Goal: Transaction & Acquisition: Purchase product/service

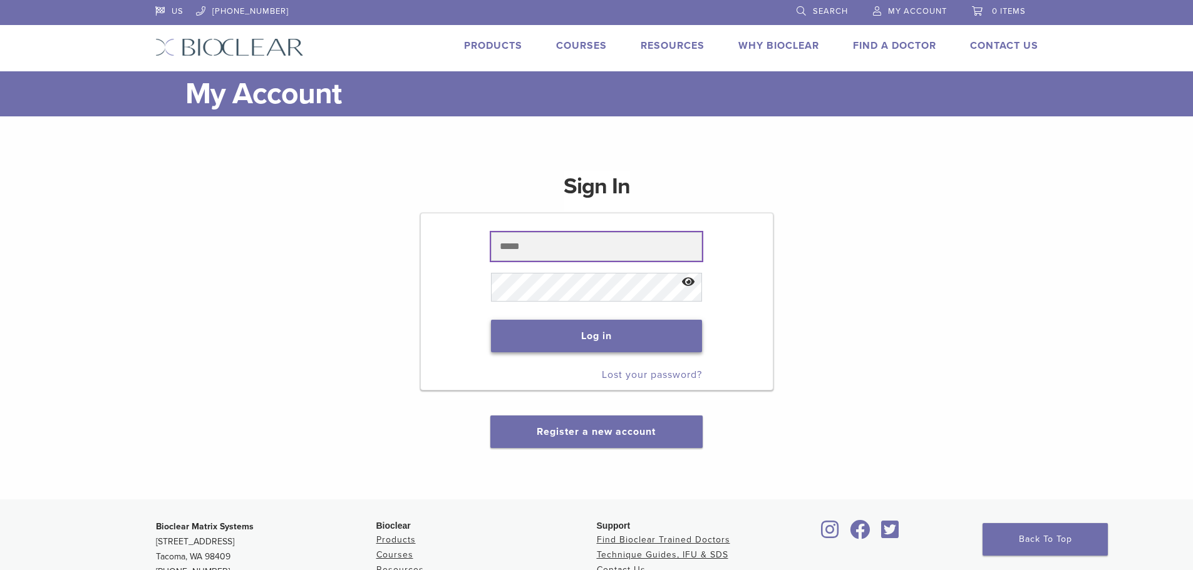
type input "**********"
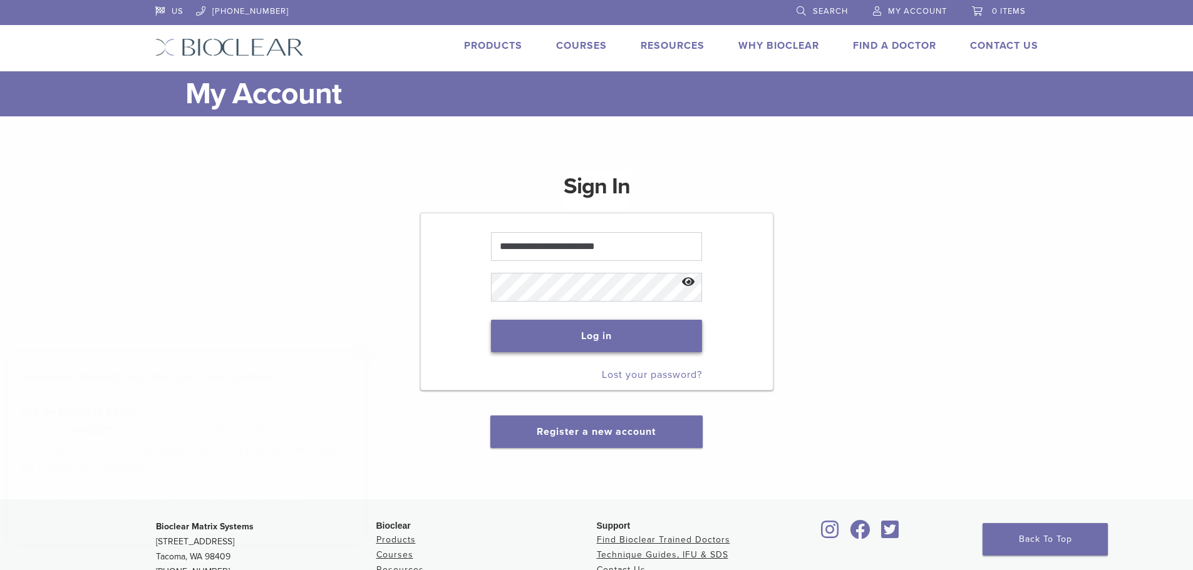
click at [590, 344] on button "Log in" at bounding box center [596, 336] width 211 height 33
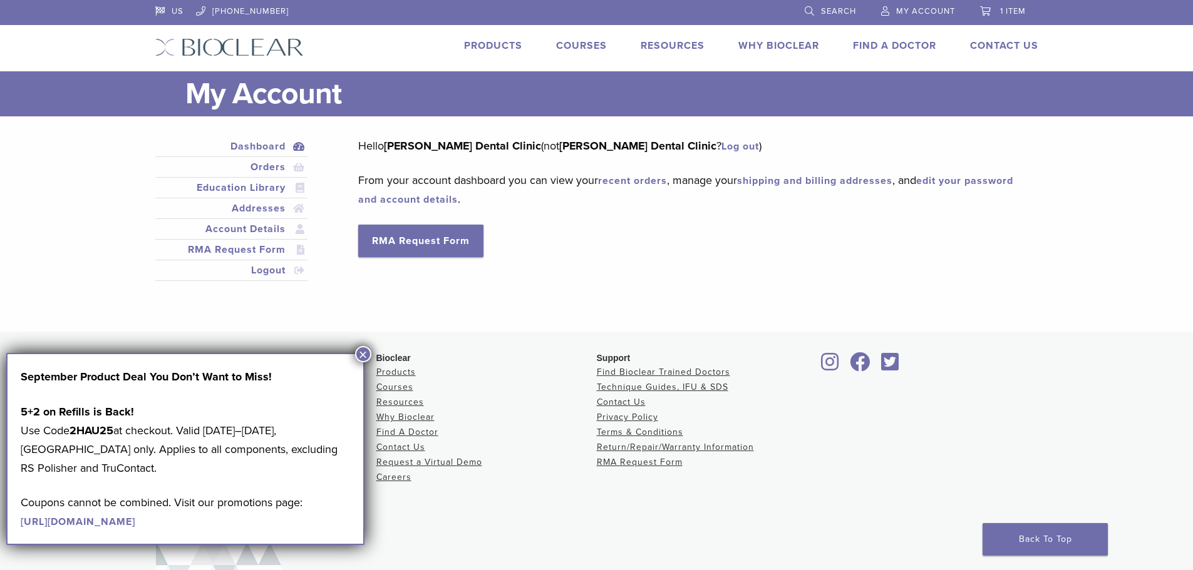
click at [700, 283] on div "Dashboard Orders Education Library Addresses Account Details RMA Request Form L…" at bounding box center [587, 217] width 883 height 160
click at [359, 358] on button "×" at bounding box center [363, 354] width 16 height 16
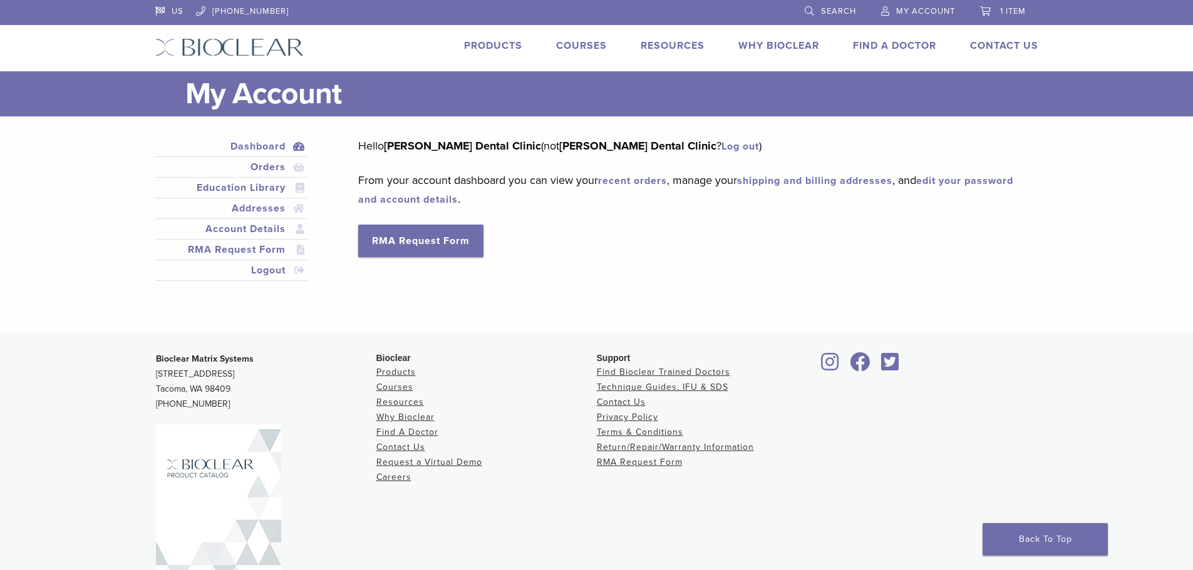
click at [499, 46] on link "Products" at bounding box center [493, 45] width 58 height 13
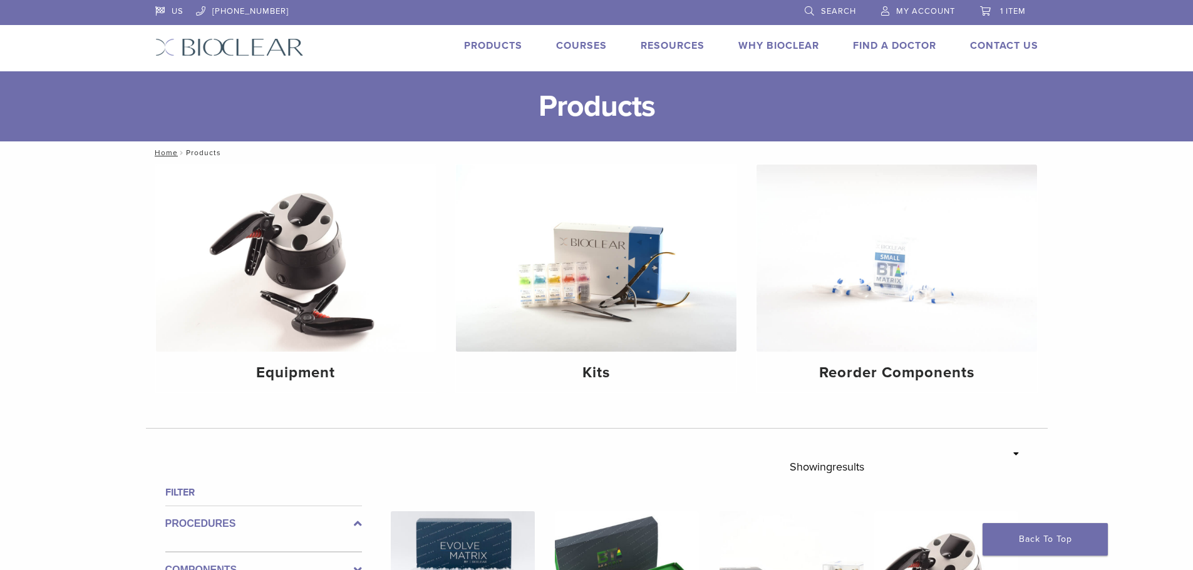
click at [850, 9] on span "Search" at bounding box center [838, 11] width 35 height 10
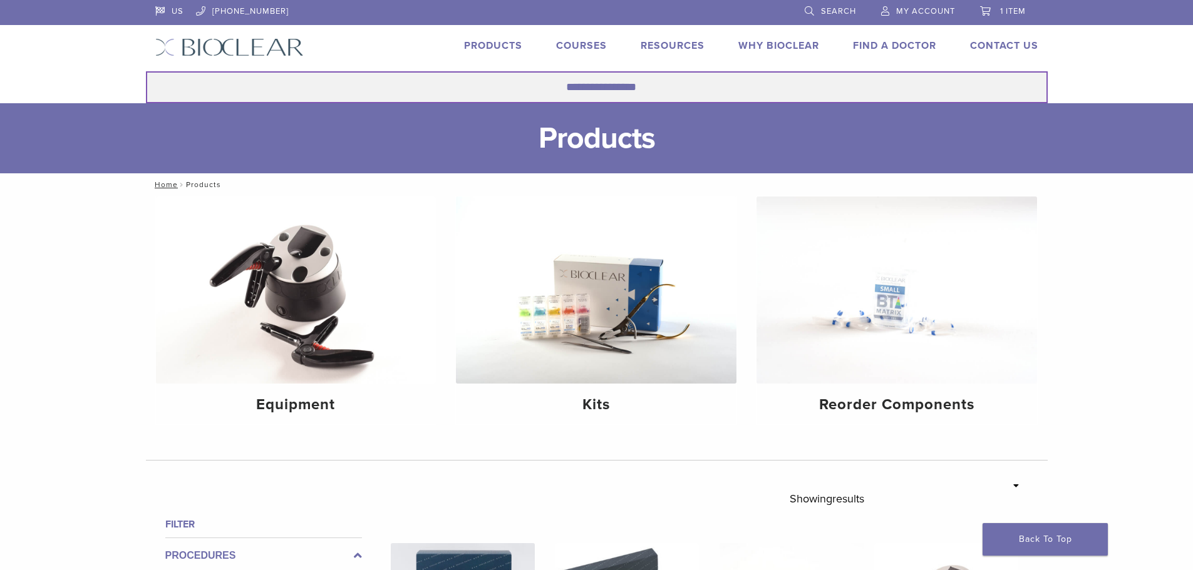
drag, startPoint x: 647, startPoint y: 102, endPoint x: 644, endPoint y: 95, distance: 8.1
click at [646, 102] on input "Search for:" at bounding box center [597, 87] width 902 height 32
type input "**********"
click at [145, 71] on button "Search" at bounding box center [145, 71] width 1 height 1
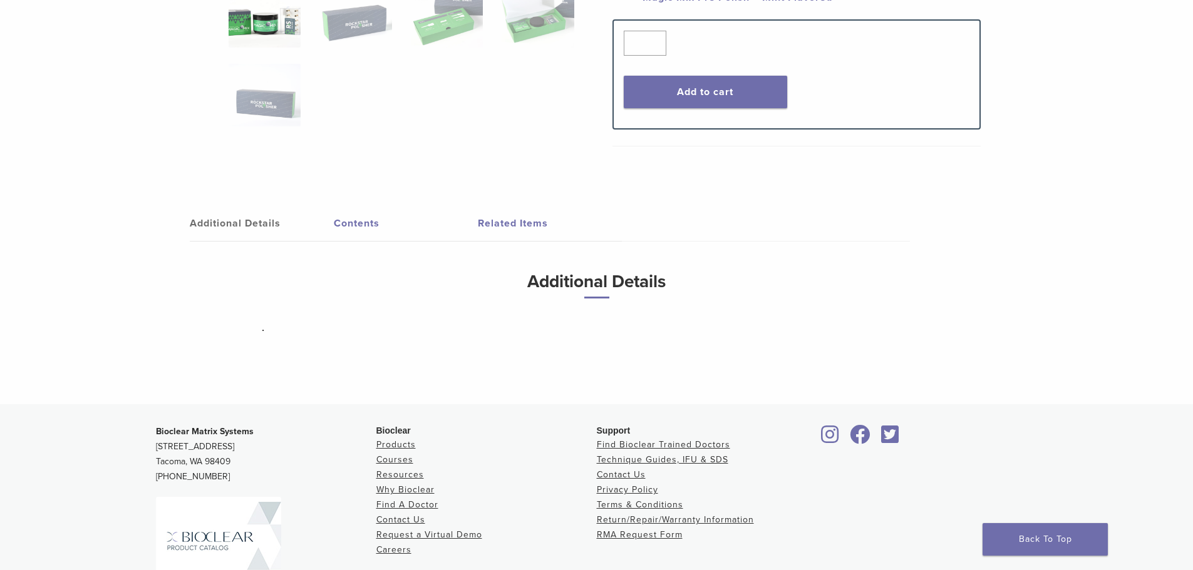
scroll to position [313, 0]
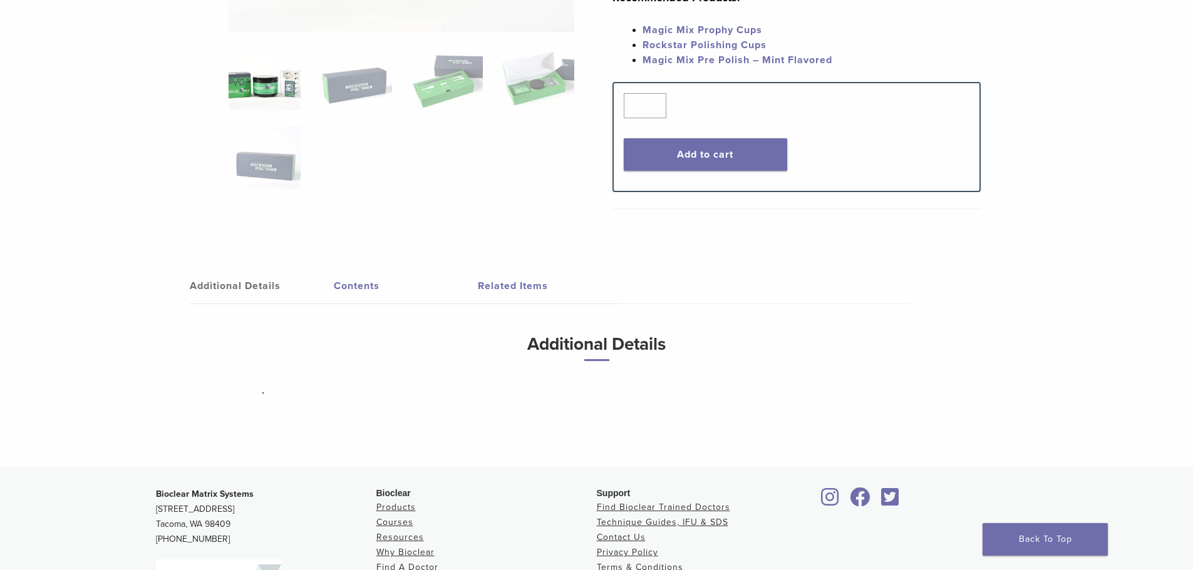
click at [529, 277] on link "Related Items" at bounding box center [550, 286] width 144 height 35
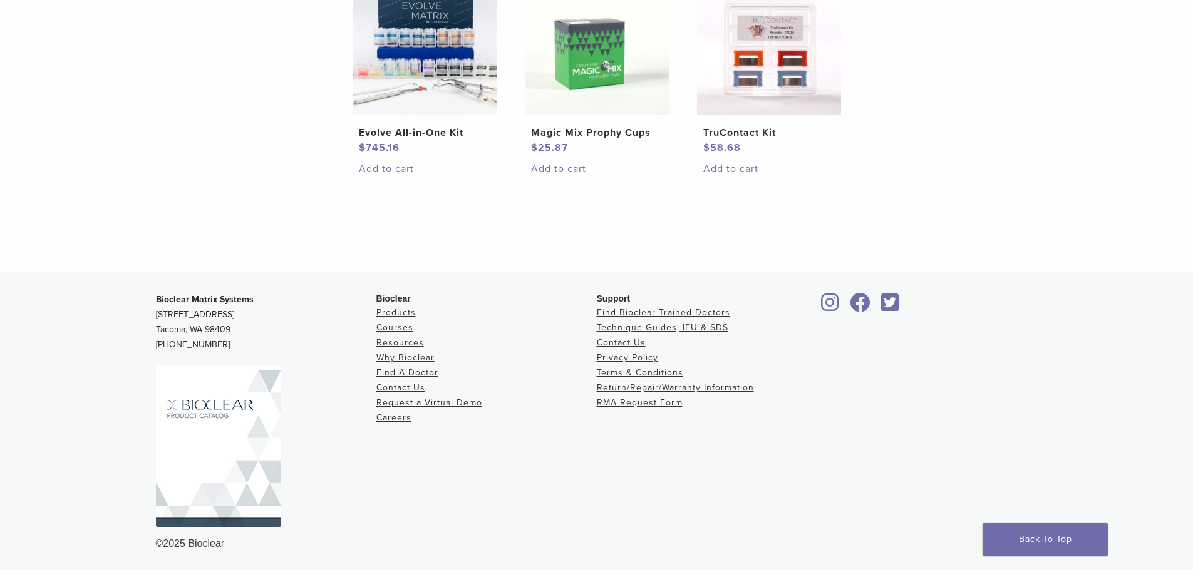
scroll to position [734, 0]
click at [601, 93] on img at bounding box center [597, 42] width 144 height 144
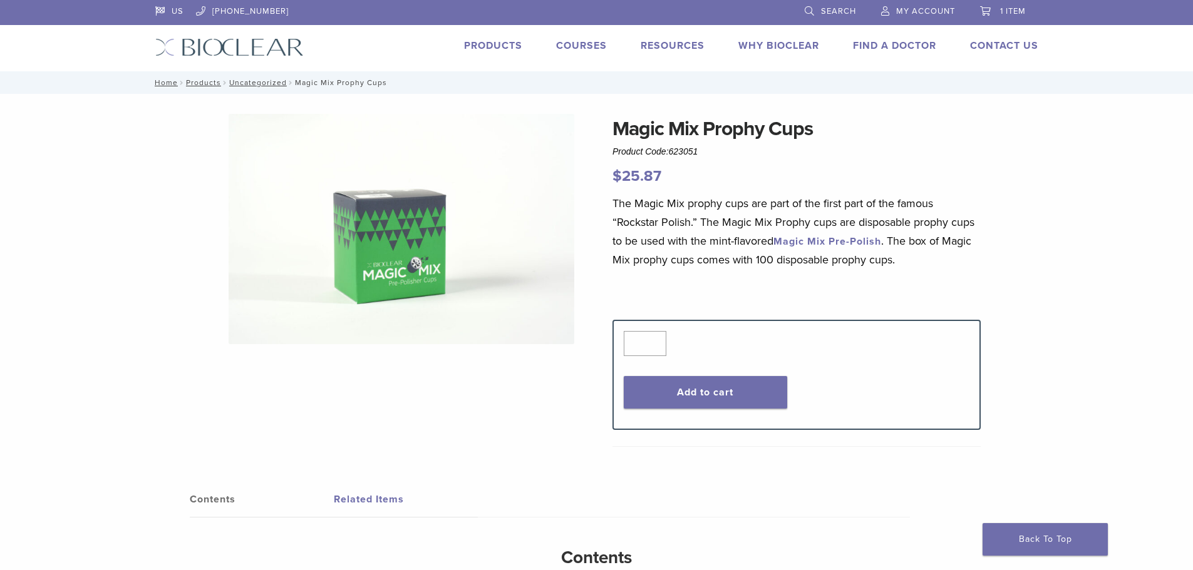
click at [405, 256] on img at bounding box center [402, 229] width 346 height 230
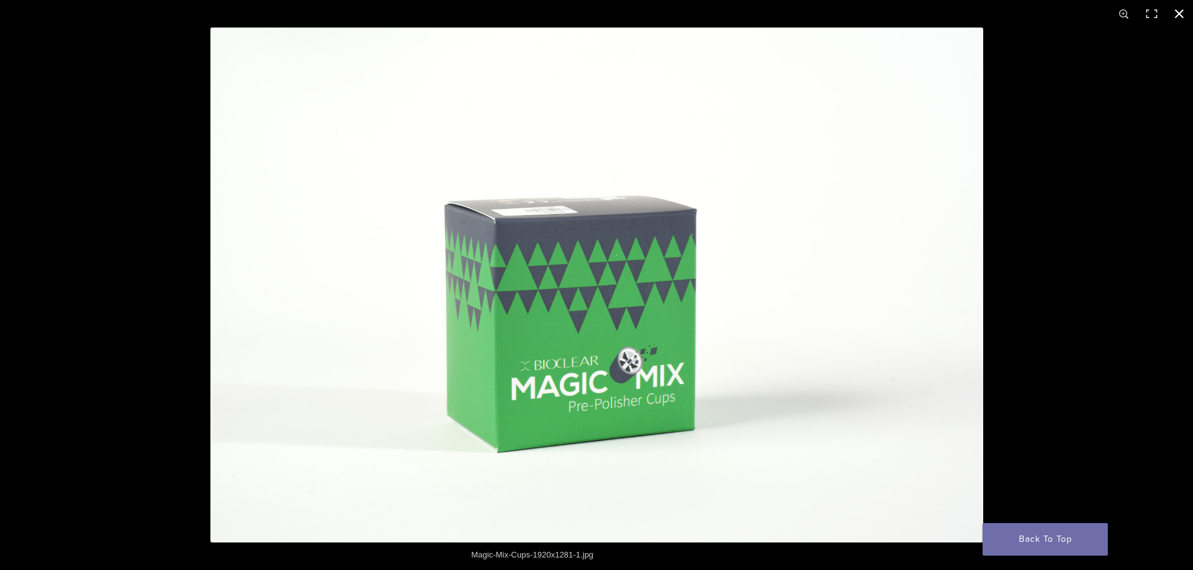
click at [1049, 269] on div at bounding box center [806, 313] width 1193 height 570
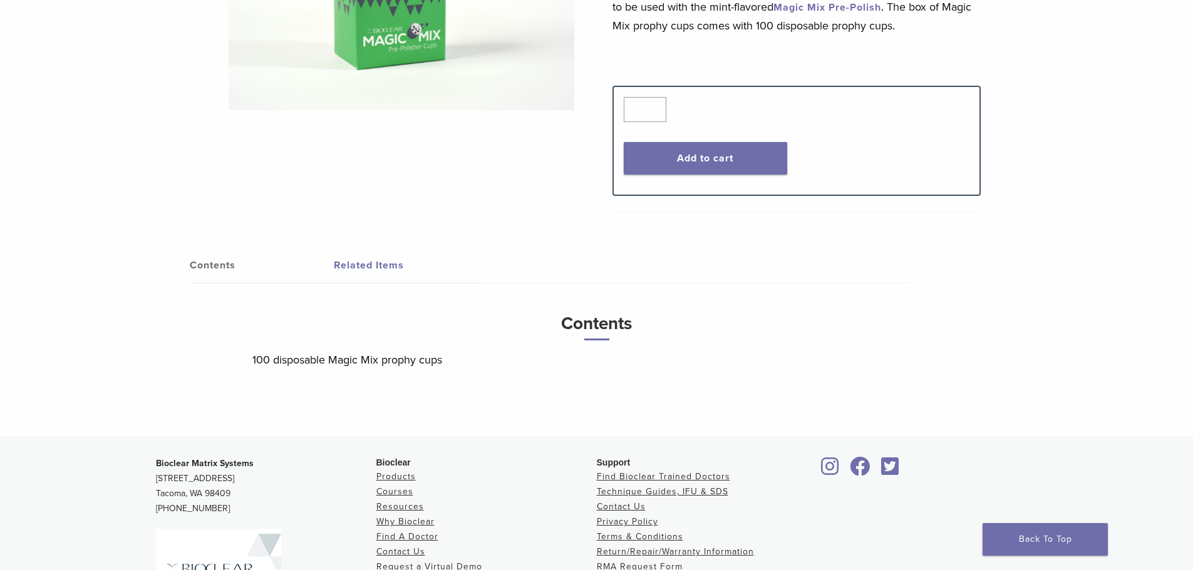
scroll to position [313, 0]
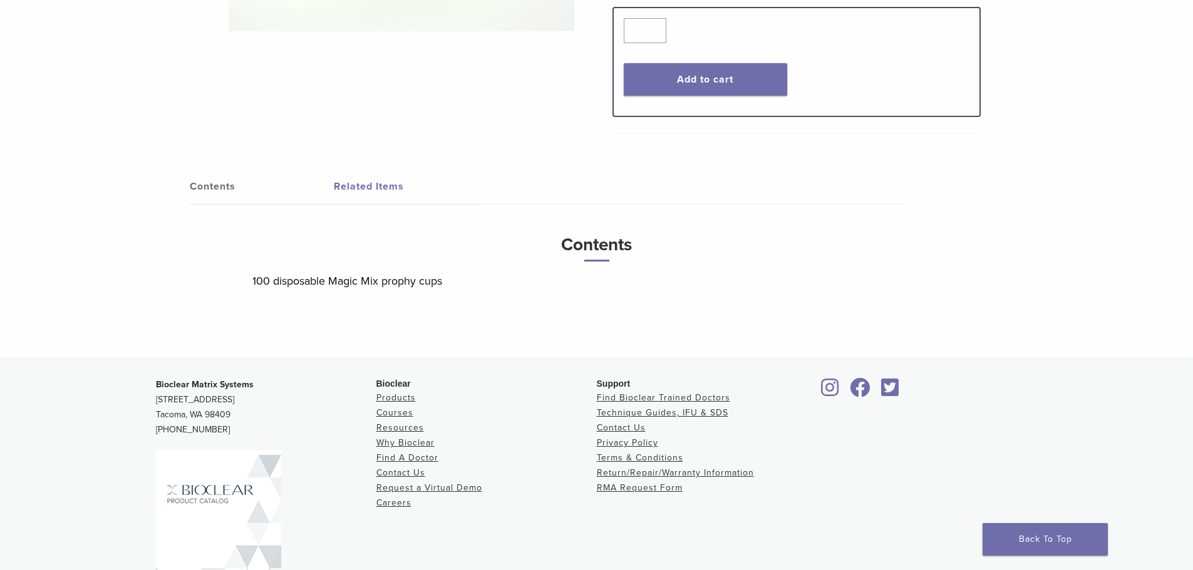
click at [195, 190] on link "Contents" at bounding box center [262, 186] width 144 height 35
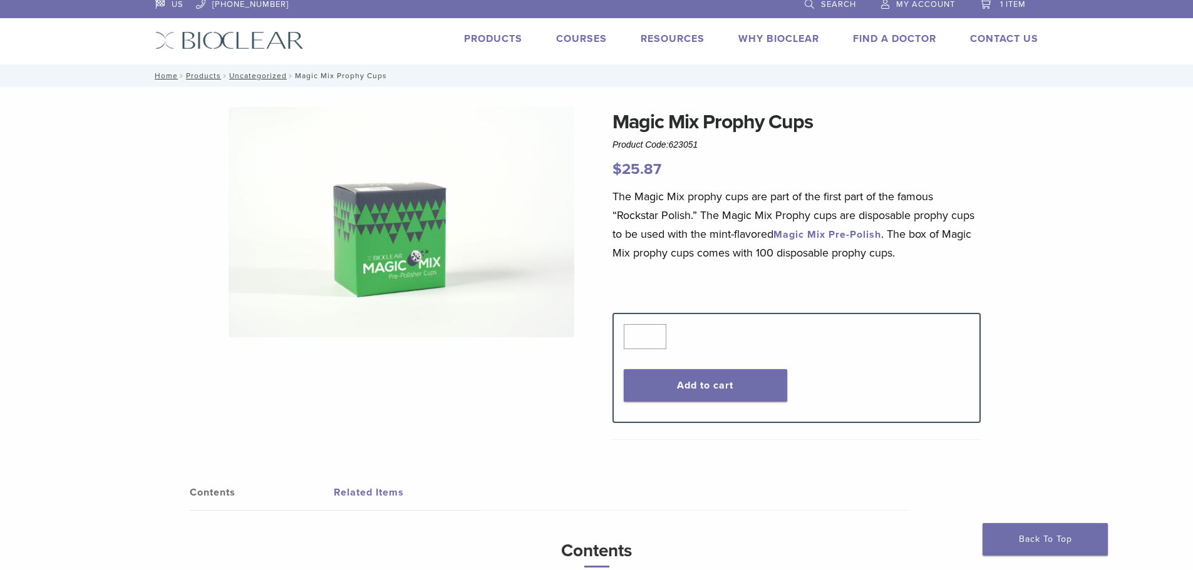
scroll to position [0, 0]
